Goal: Understand process/instructions

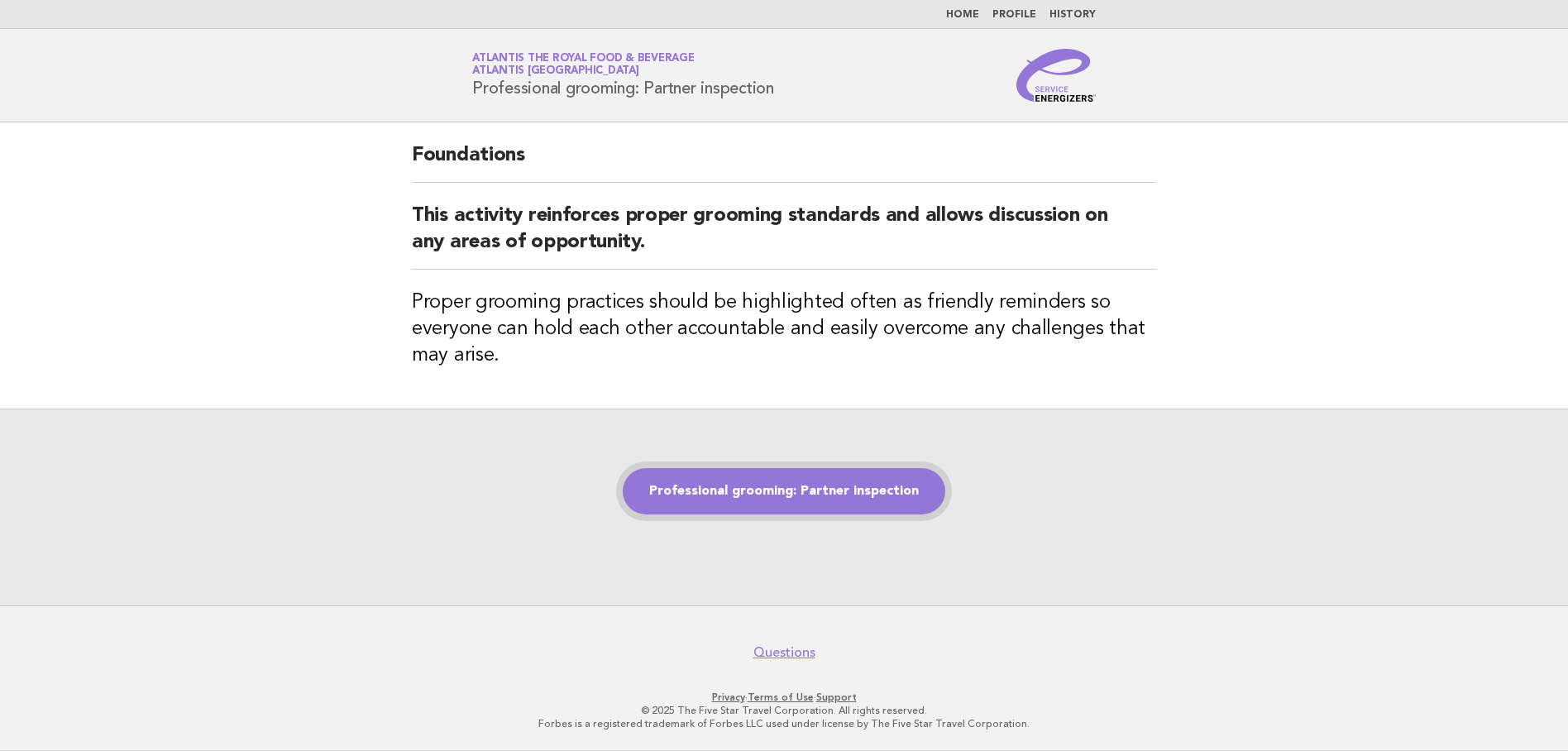
click at [795, 487] on link "Professional grooming: Partner inspection" at bounding box center [784, 492] width 322 height 46
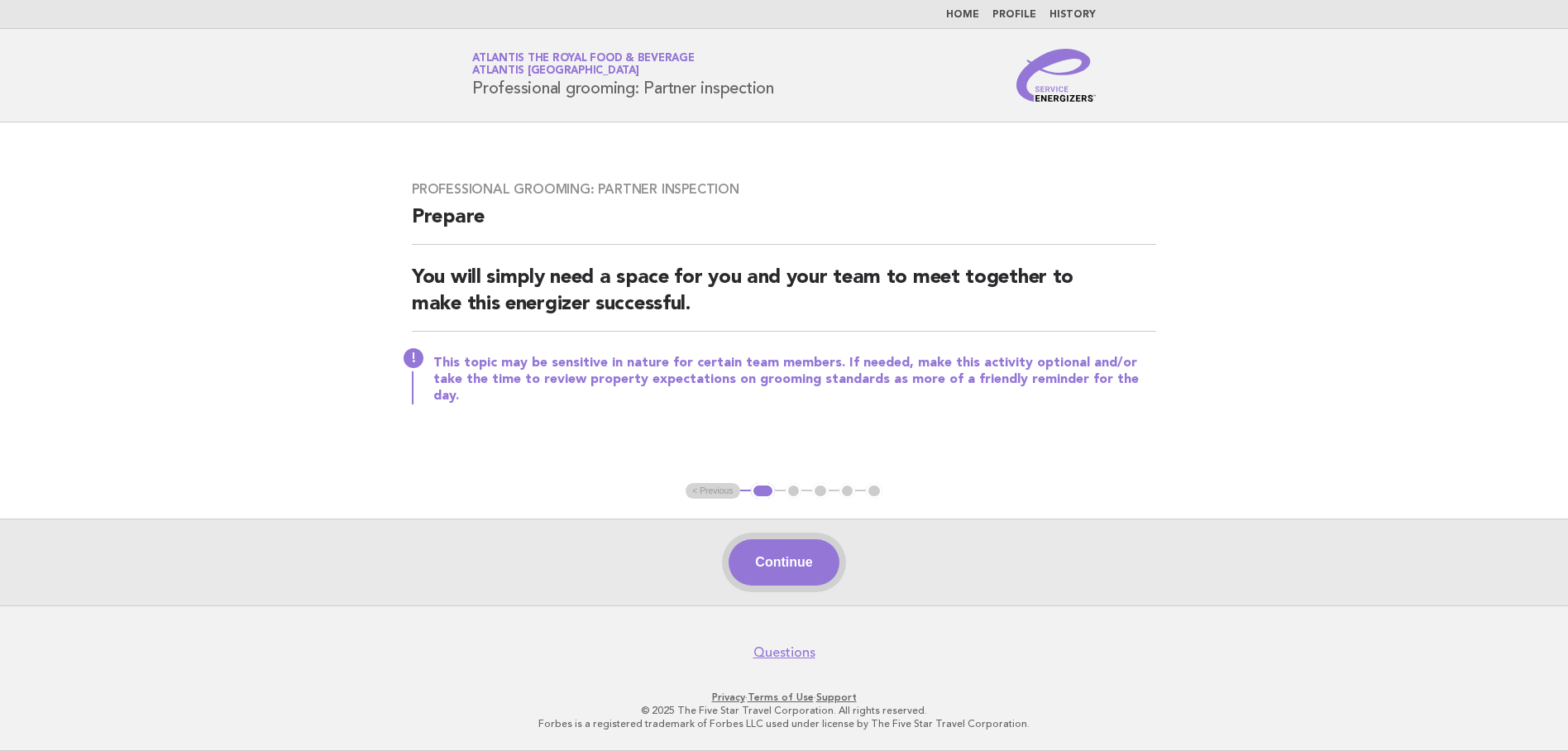
click at [784, 558] on button "Continue" at bounding box center [784, 562] width 110 height 46
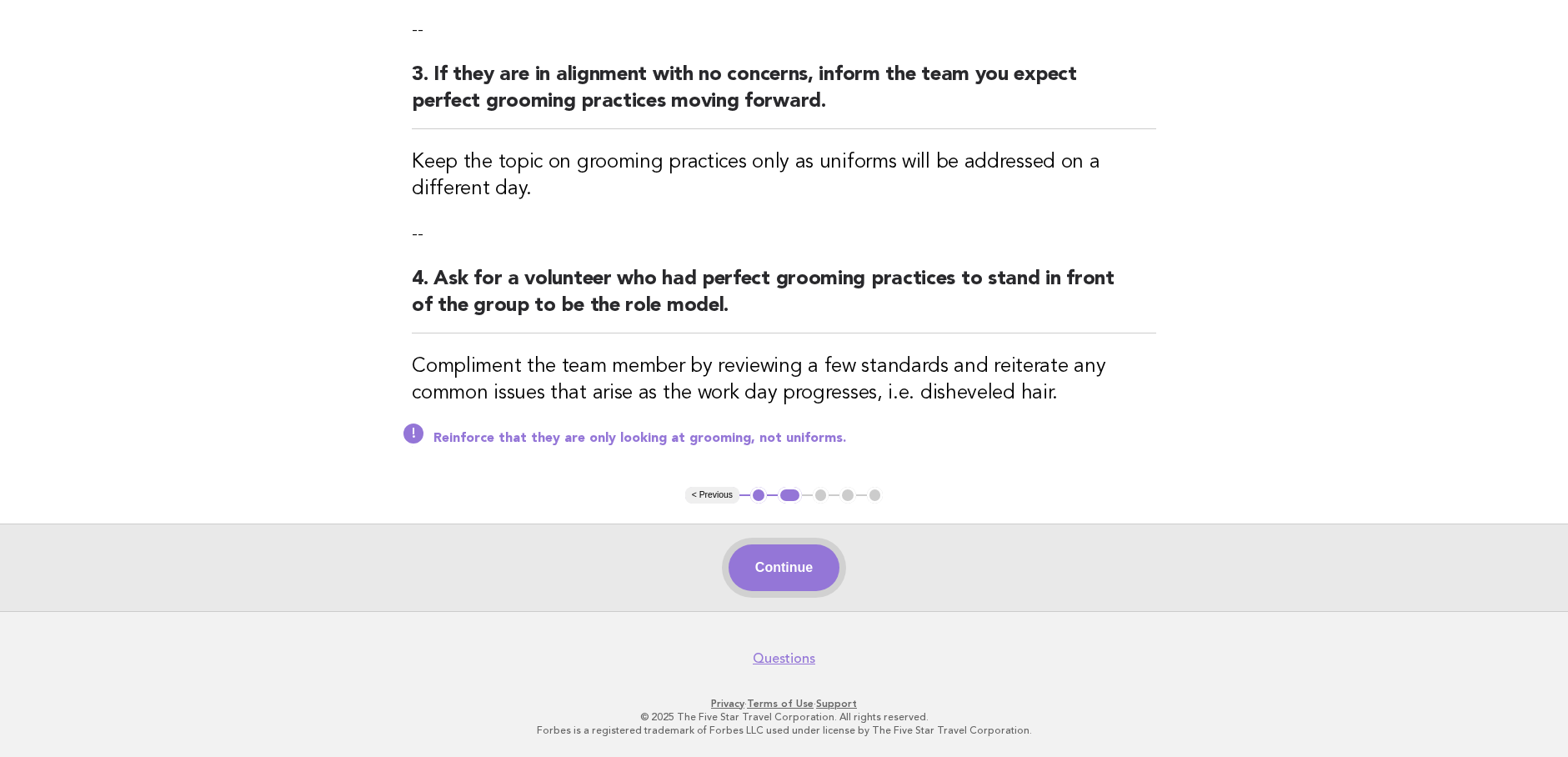
click at [790, 566] on button "Continue" at bounding box center [784, 568] width 111 height 47
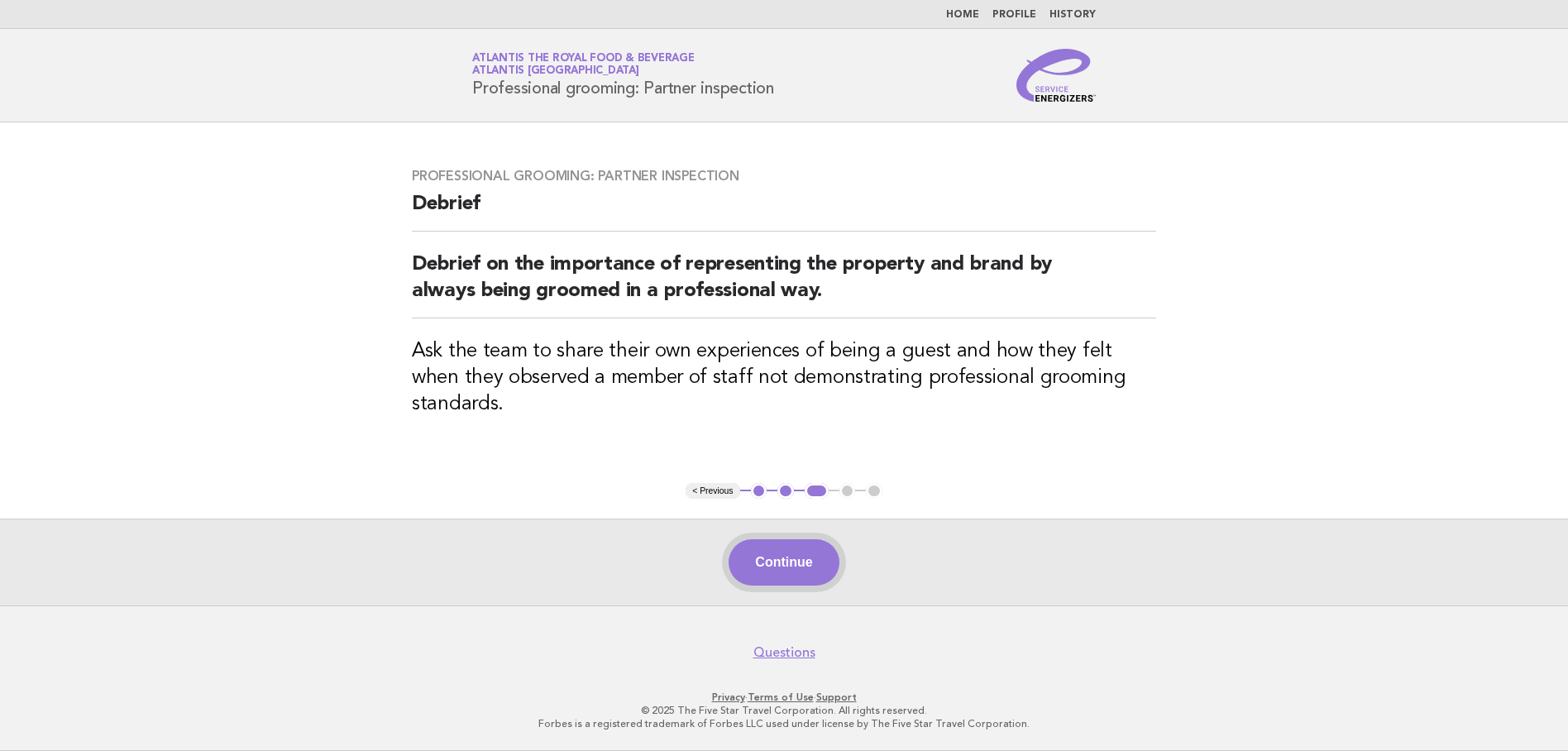
click at [805, 566] on button "Continue" at bounding box center [784, 562] width 110 height 46
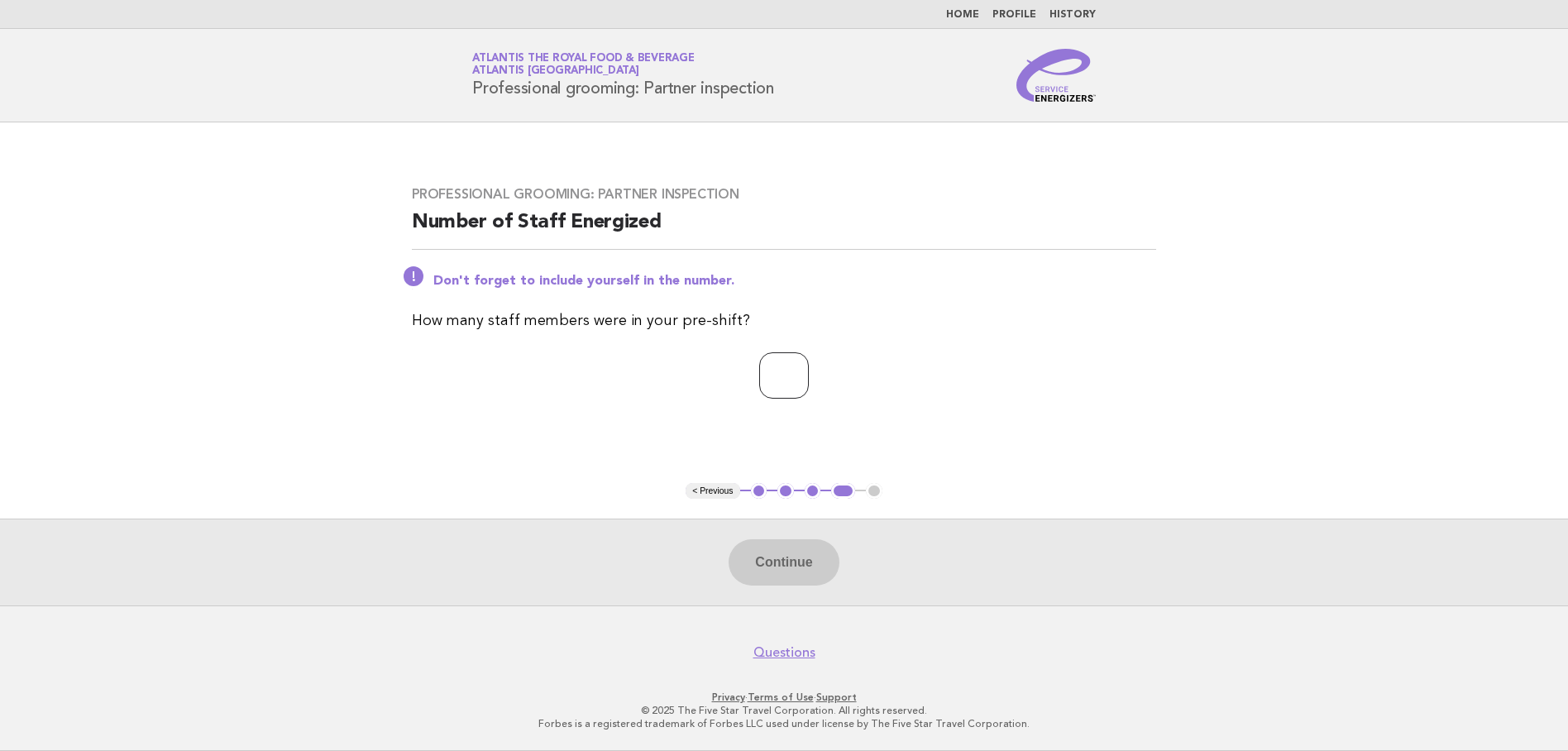
click at [795, 385] on input "number" at bounding box center [784, 376] width 49 height 46
type input "**"
click at [775, 567] on button "Continue" at bounding box center [784, 562] width 110 height 46
